Goal: Information Seeking & Learning: Learn about a topic

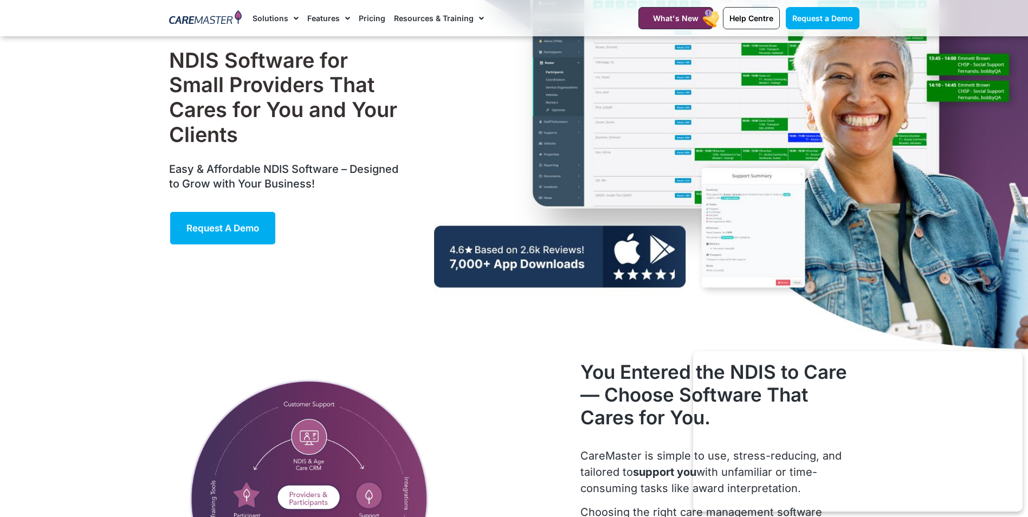
scroll to position [105, 0]
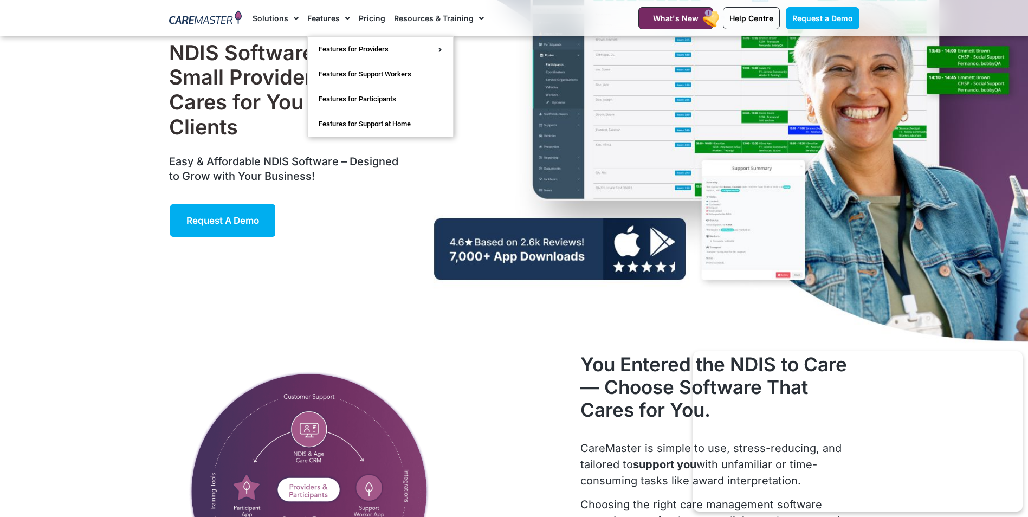
click at [329, 20] on link "Features" at bounding box center [328, 18] width 43 height 36
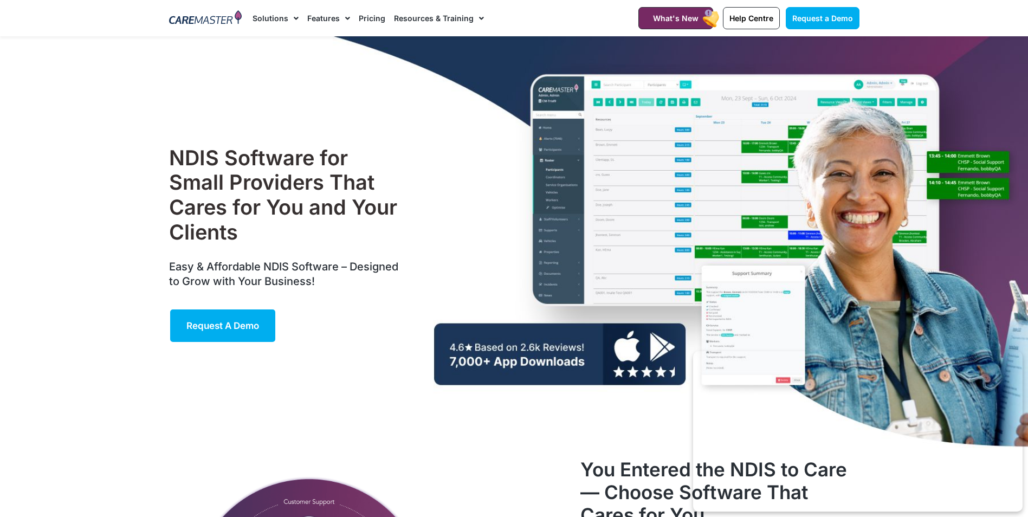
click at [329, 20] on link "Features" at bounding box center [328, 18] width 43 height 36
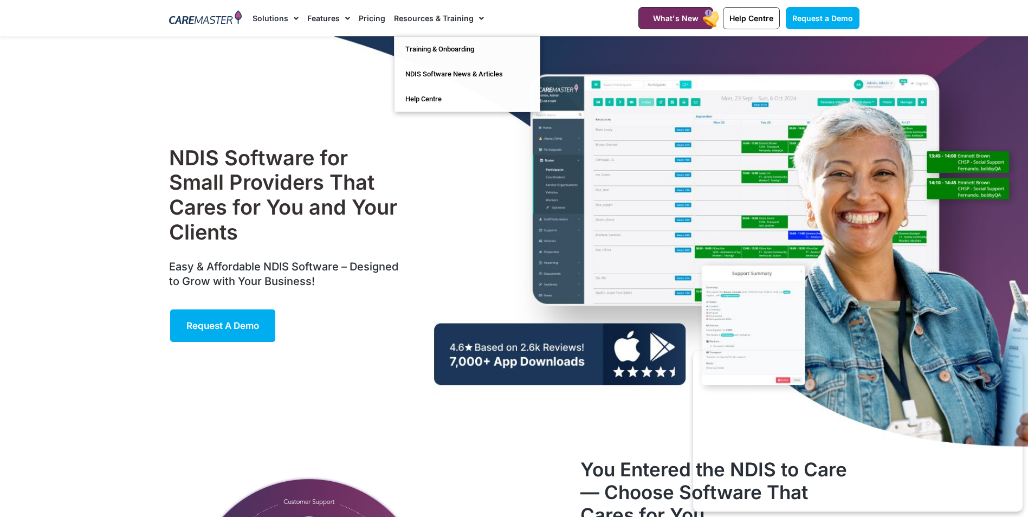
click at [370, 17] on link "Pricing" at bounding box center [372, 18] width 27 height 36
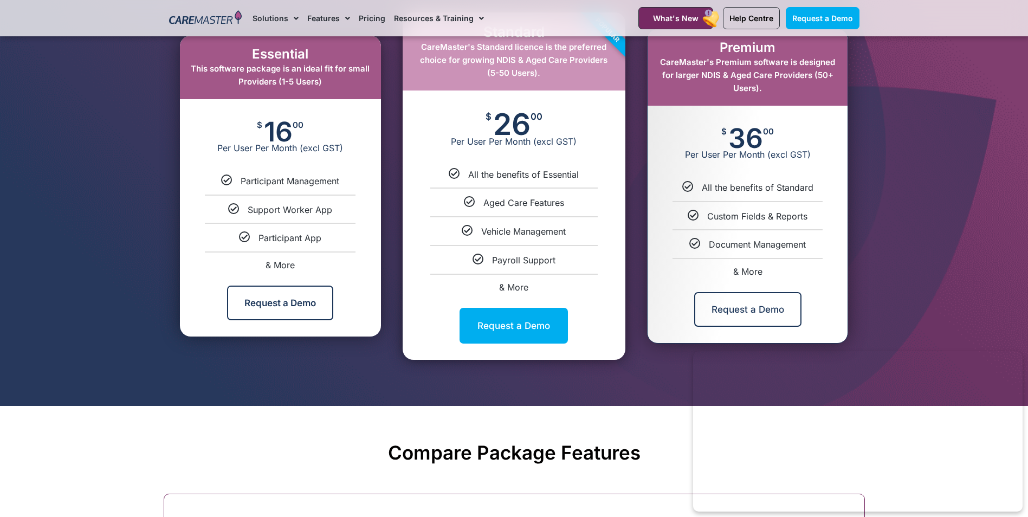
scroll to position [506, 0]
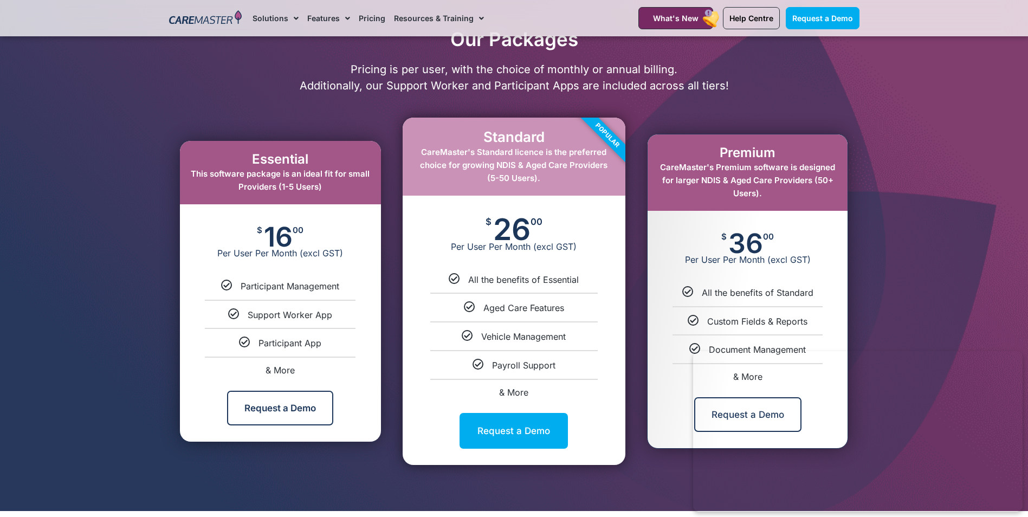
drag, startPoint x: 500, startPoint y: 155, endPoint x: 540, endPoint y: 179, distance: 46.6
click at [540, 179] on div "Standard CareMaster's Standard licence is the preferred choice for growing NDIS…" at bounding box center [514, 156] width 223 height 77
click at [777, 315] on li "Custom Fields & Reports" at bounding box center [747, 316] width 200 height 21
